Goal: Navigation & Orientation: Find specific page/section

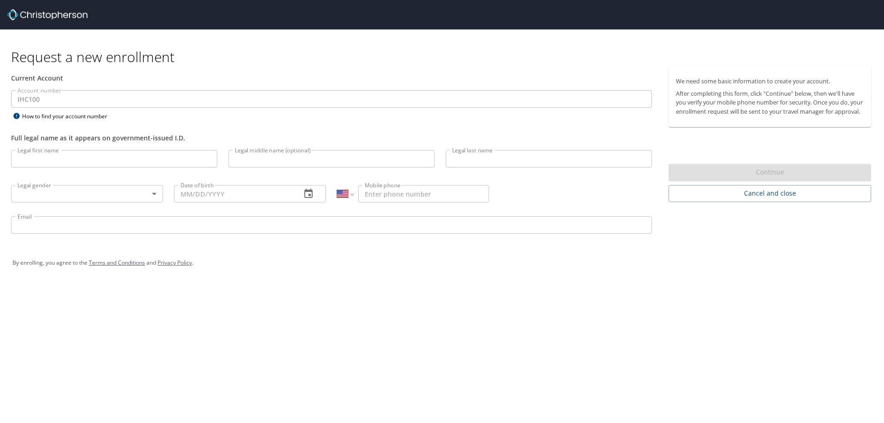
select select "US"
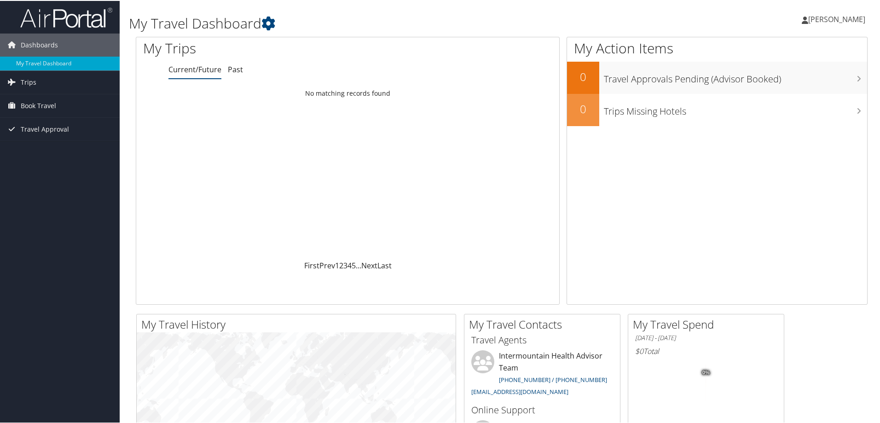
click at [838, 21] on span "[PERSON_NAME]" at bounding box center [837, 18] width 57 height 10
click at [801, 81] on link "View Travel Profile" at bounding box center [812, 82] width 103 height 16
click at [35, 62] on link "My Travel Dashboard" at bounding box center [60, 63] width 120 height 14
click at [839, 27] on link "[PERSON_NAME]" at bounding box center [838, 19] width 73 height 28
click at [800, 82] on link "View Travel Profile" at bounding box center [812, 82] width 103 height 16
